Goal: Information Seeking & Learning: Learn about a topic

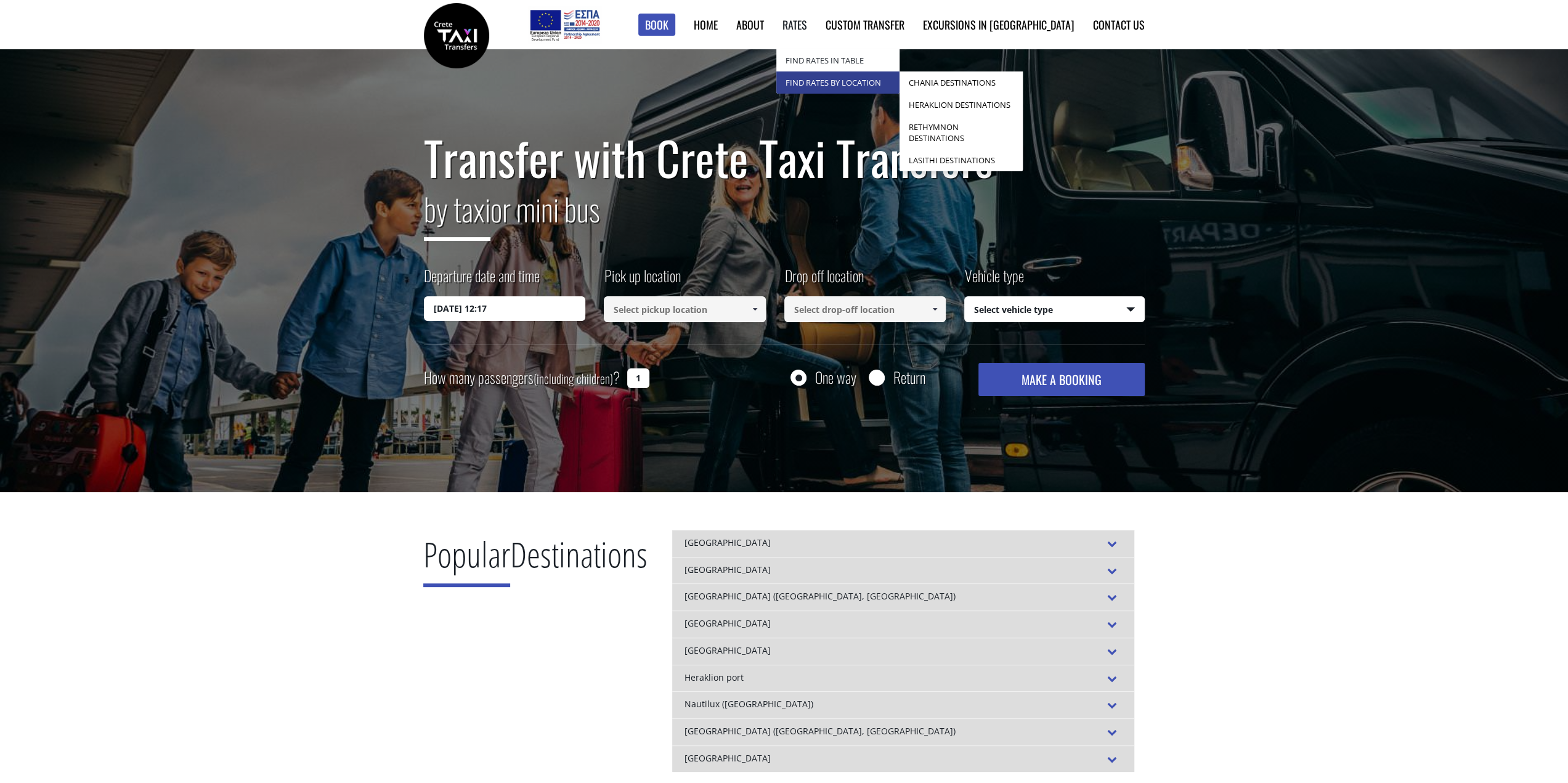
click at [882, 79] on link "Find Rates by Location" at bounding box center [838, 82] width 123 height 22
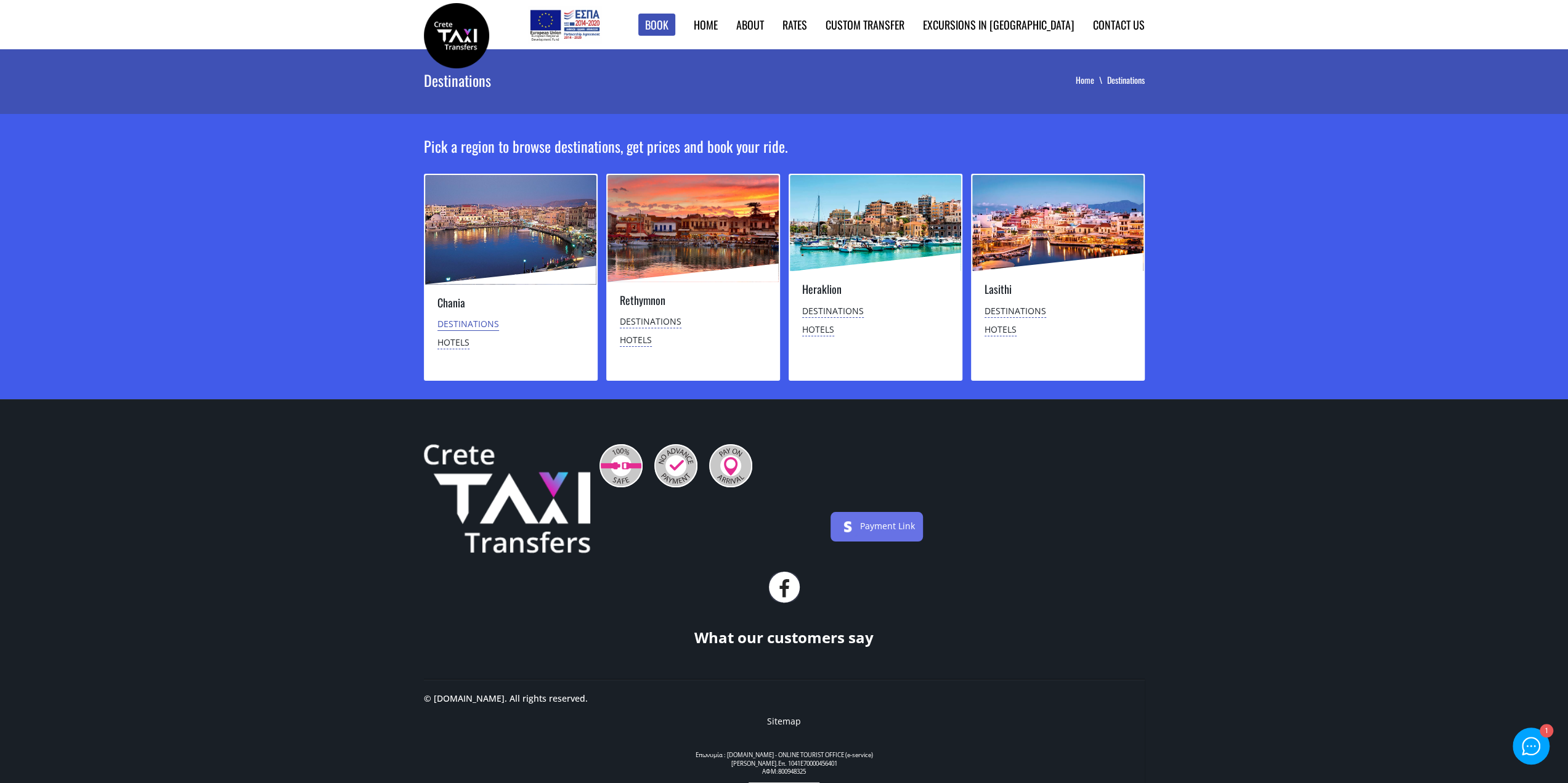
click at [450, 325] on link "Destinations" at bounding box center [468, 325] width 62 height 13
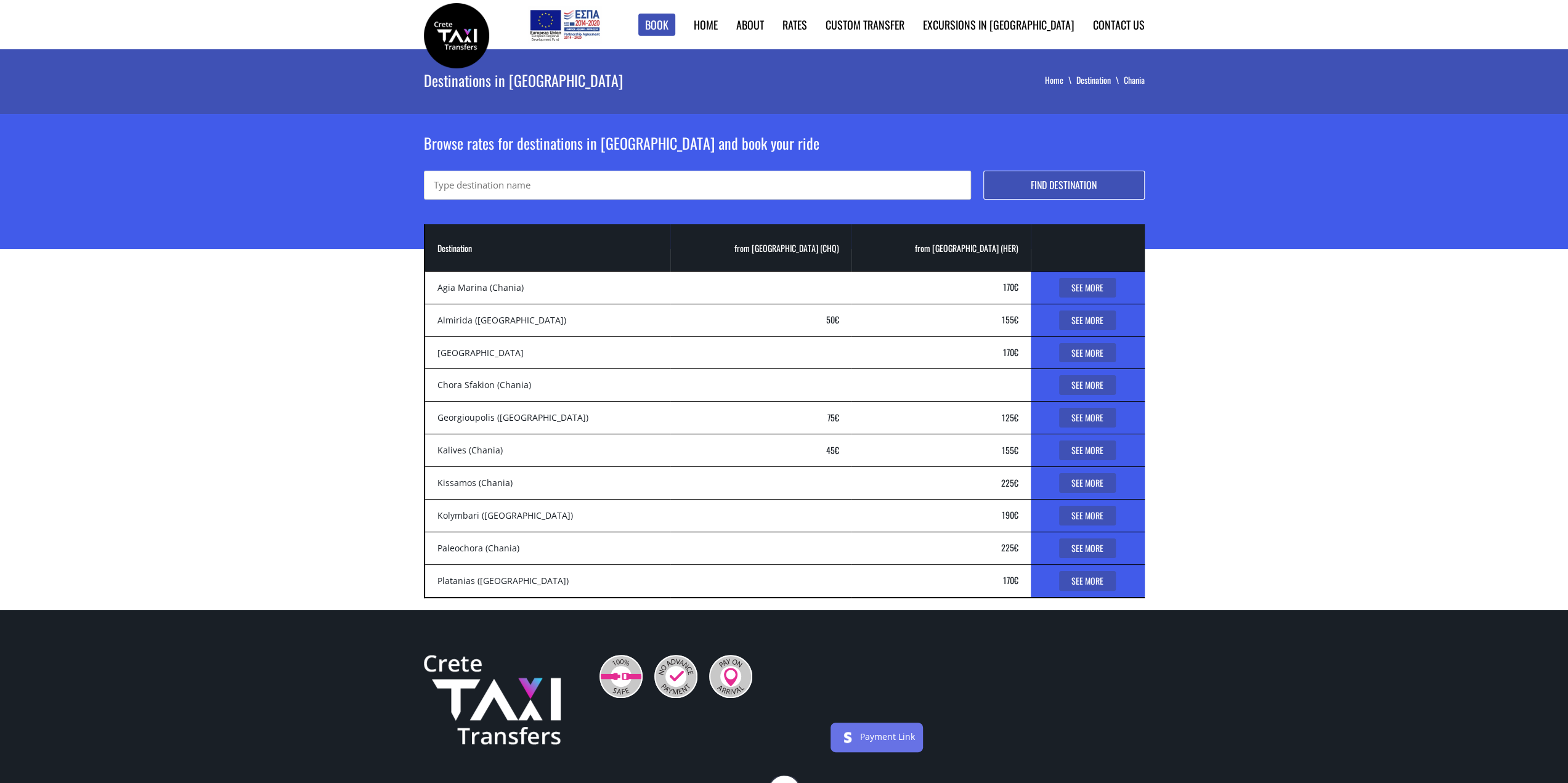
click at [1072, 285] on link "See More" at bounding box center [1087, 288] width 57 height 20
click at [566, 182] on input "text" at bounding box center [698, 185] width 547 height 29
click at [1064, 575] on link "See More" at bounding box center [1087, 581] width 57 height 20
